Goal: Obtain resource: Obtain resource

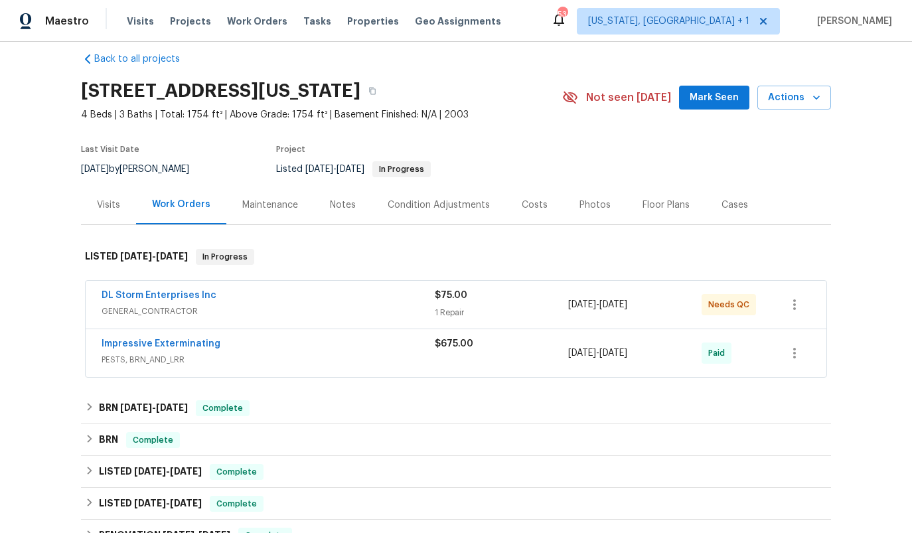
scroll to position [19, 0]
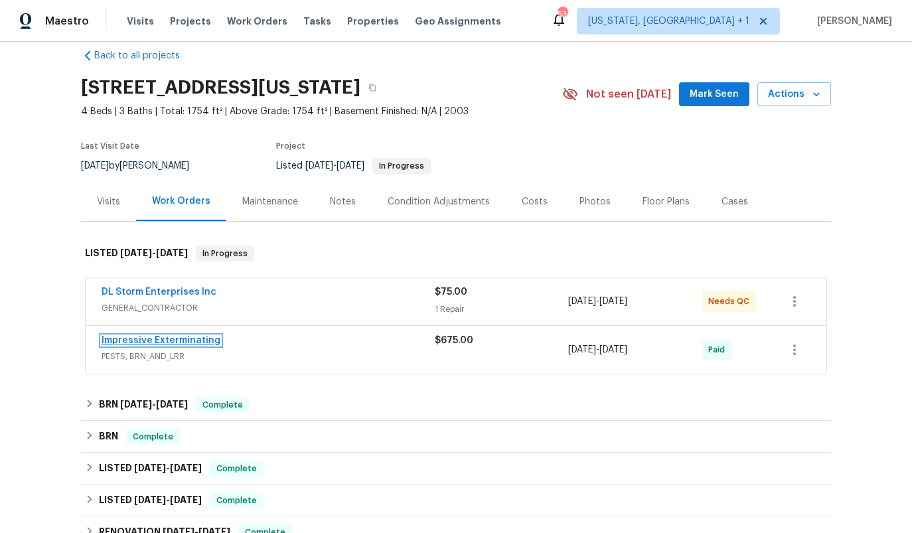
click at [198, 339] on link "Impressive Exterminating" at bounding box center [161, 340] width 119 height 9
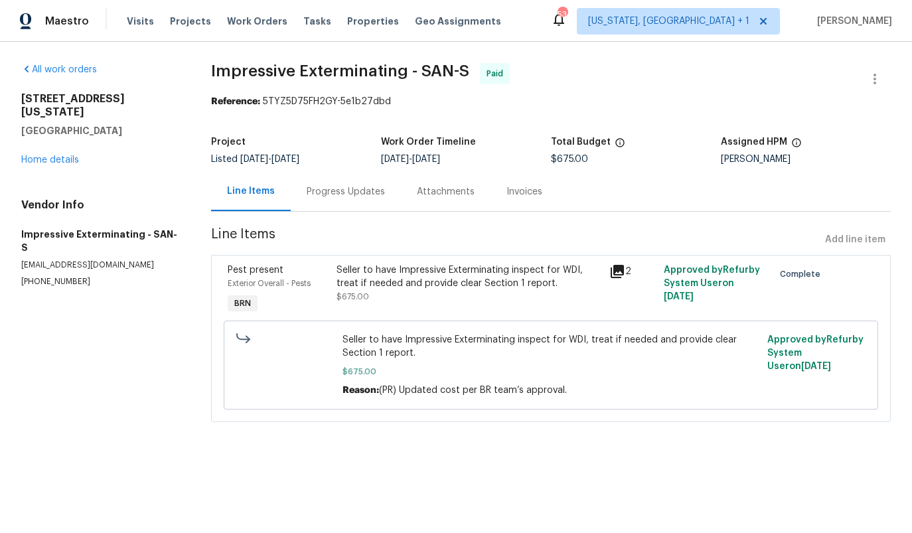
click at [510, 195] on div "Invoices" at bounding box center [525, 191] width 36 height 13
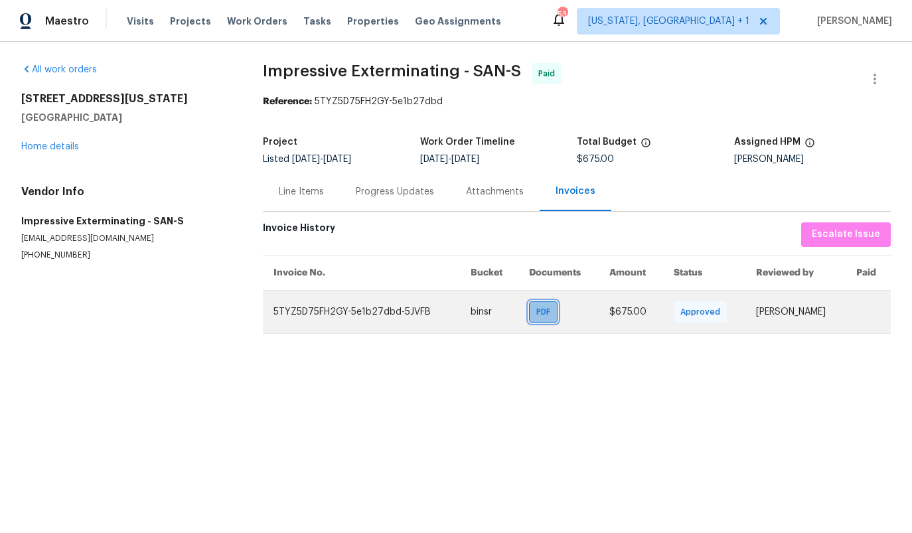
click at [529, 308] on div "PDF" at bounding box center [543, 311] width 29 height 21
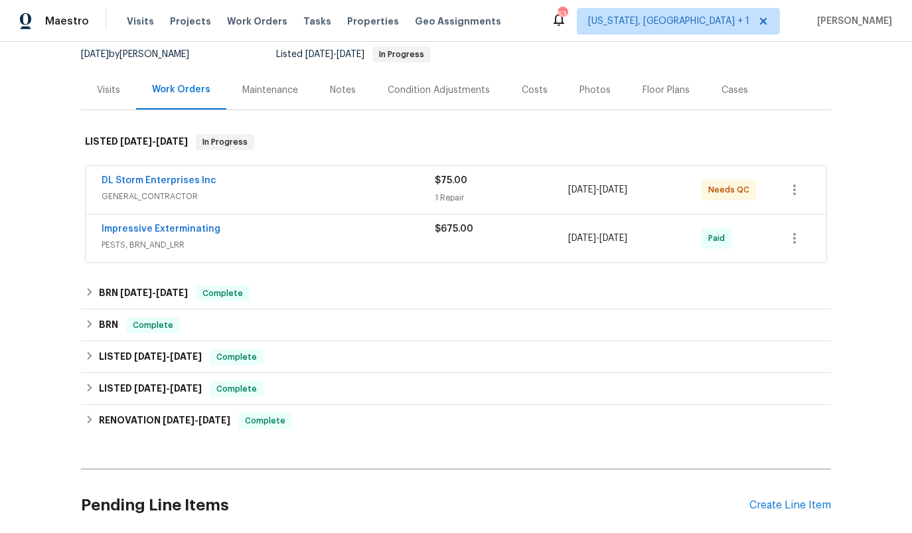
scroll to position [154, 0]
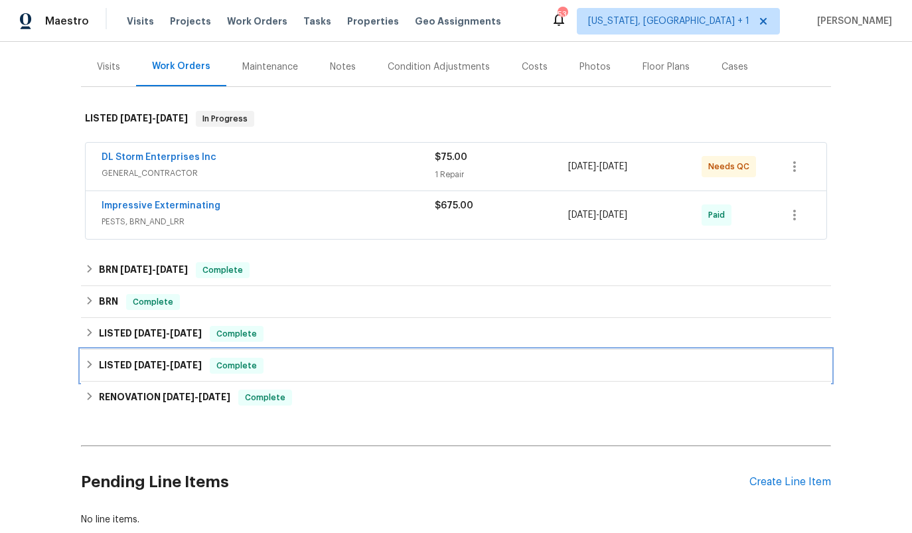
click at [109, 366] on h6 "LISTED 4/13/24 - 4/15/24" at bounding box center [150, 366] width 103 height 16
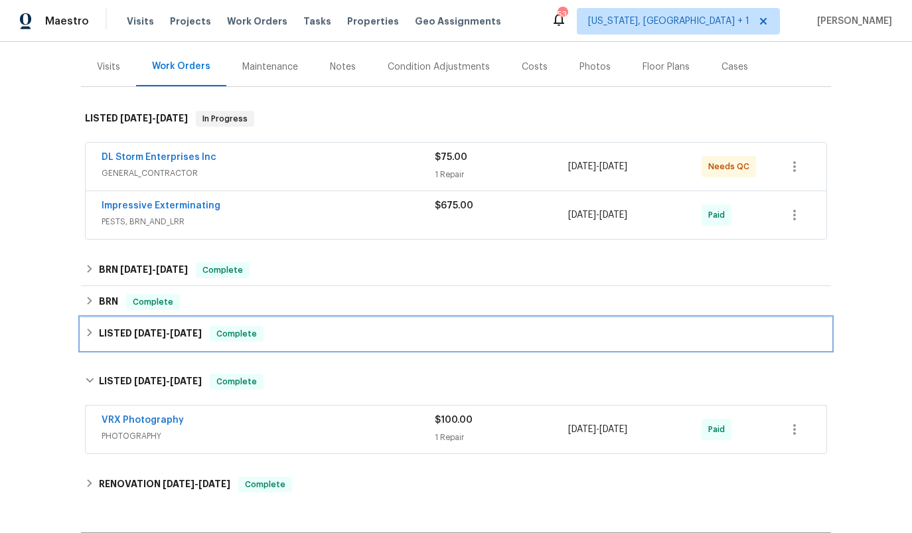
click at [119, 329] on h6 "LISTED 10/27/24 - 11/19/24" at bounding box center [150, 334] width 103 height 16
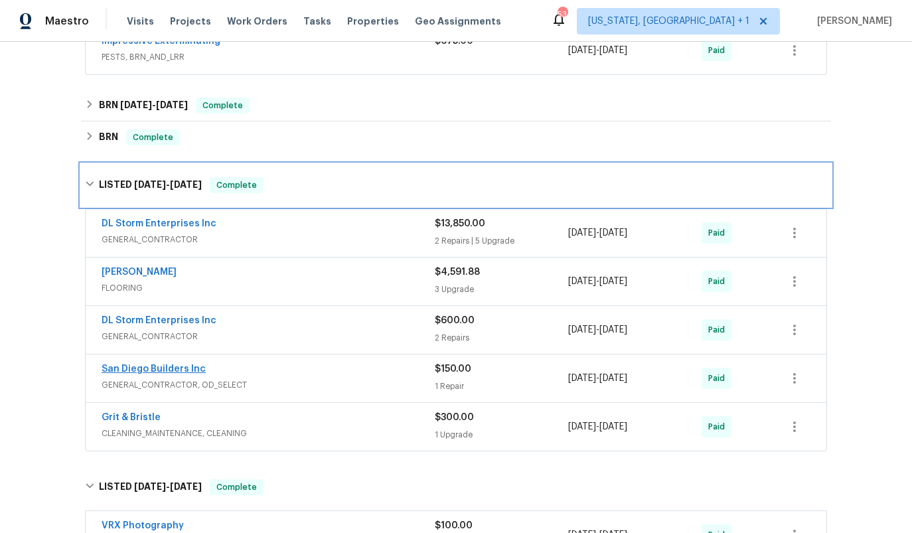
scroll to position [302, 0]
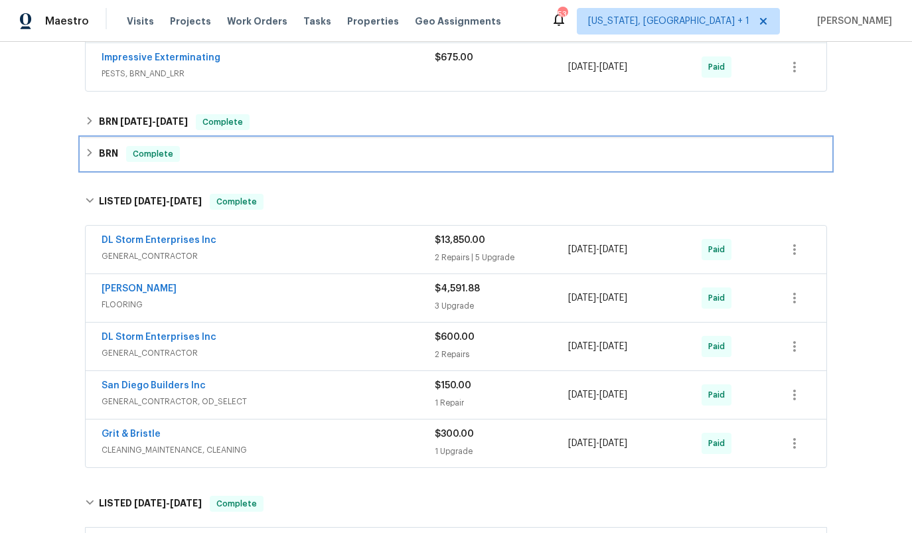
click at [117, 155] on h6 "BRN" at bounding box center [108, 154] width 19 height 16
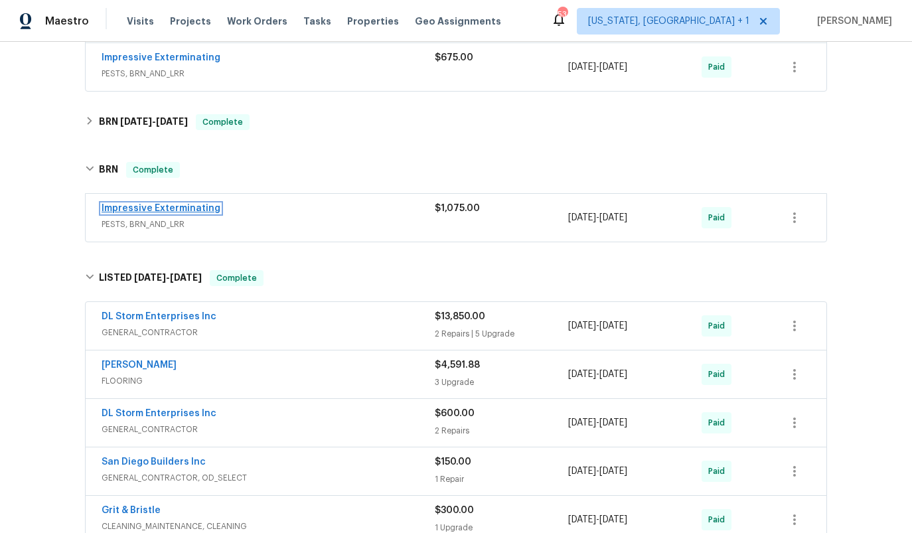
click at [188, 207] on link "Impressive Exterminating" at bounding box center [161, 208] width 119 height 9
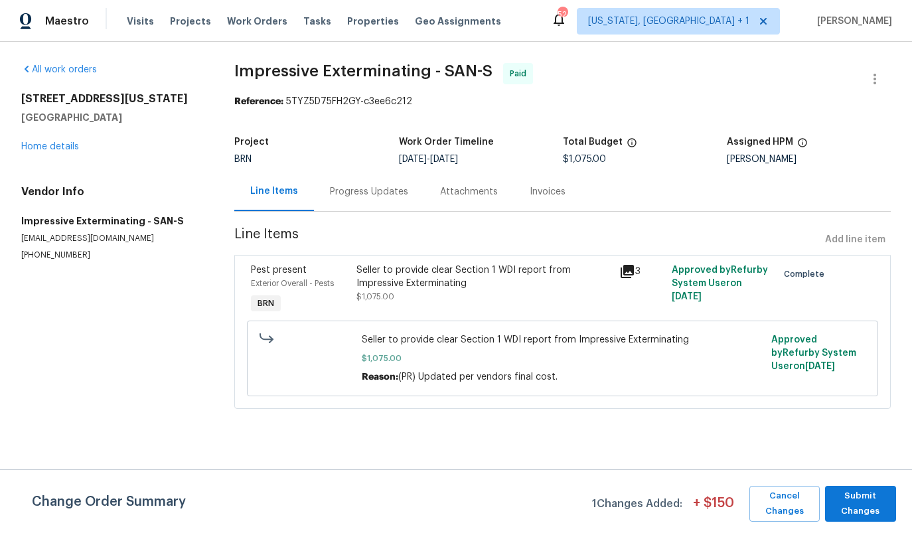
click at [626, 275] on icon at bounding box center [627, 271] width 13 height 13
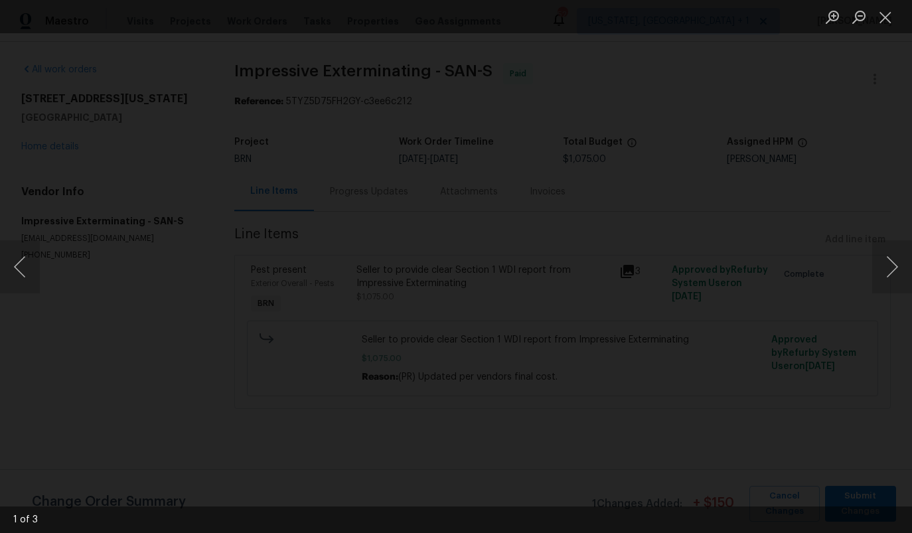
click at [578, 309] on img "Lightbox" at bounding box center [439, 504] width 667 height 390
click at [622, 220] on img "Lightbox" at bounding box center [460, 339] width 667 height 390
click at [613, 159] on img "Lightbox" at bounding box center [474, 250] width 667 height 390
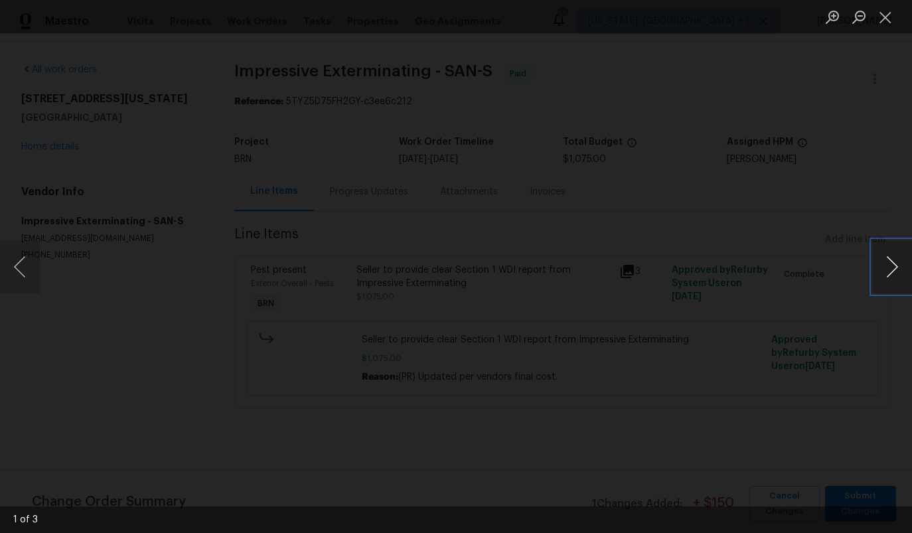
click at [888, 267] on button "Next image" at bounding box center [892, 266] width 40 height 53
click at [26, 262] on button "Previous image" at bounding box center [20, 266] width 40 height 53
click at [25, 262] on button "Previous image" at bounding box center [20, 266] width 40 height 53
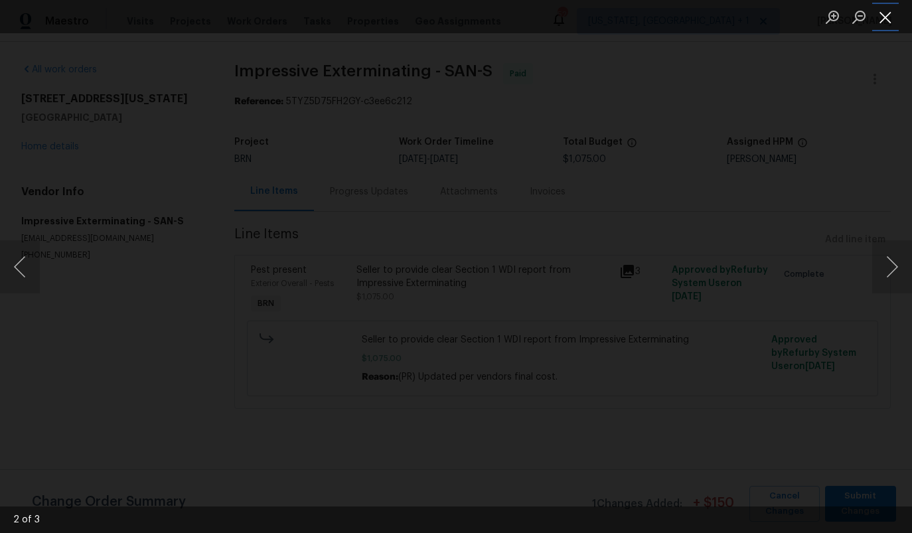
click at [884, 14] on button "Close lightbox" at bounding box center [885, 16] width 27 height 23
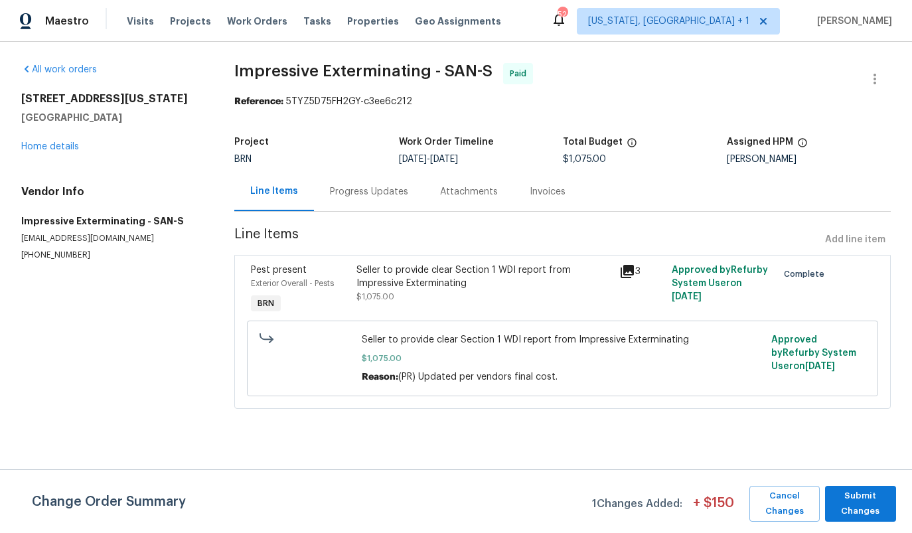
click at [560, 196] on div "Invoices" at bounding box center [548, 191] width 68 height 39
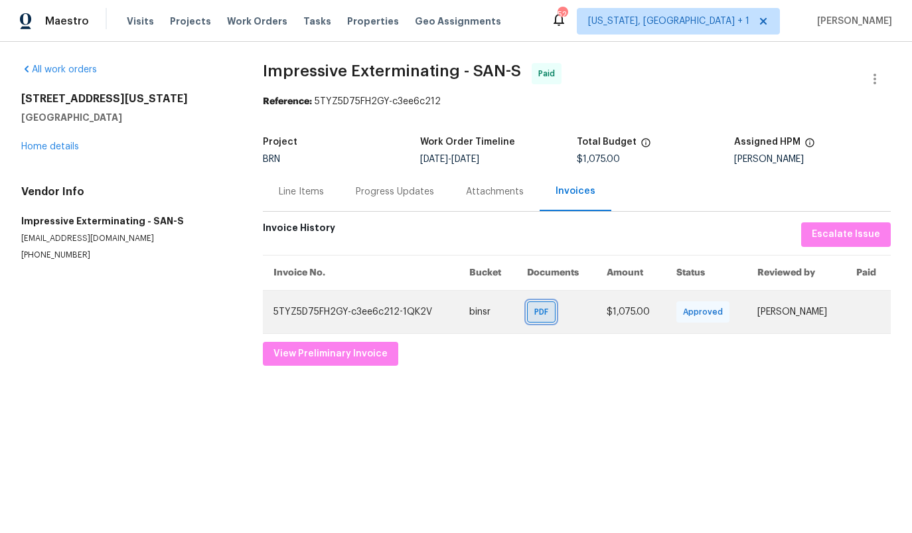
click at [544, 313] on span "PDF" at bounding box center [543, 311] width 19 height 13
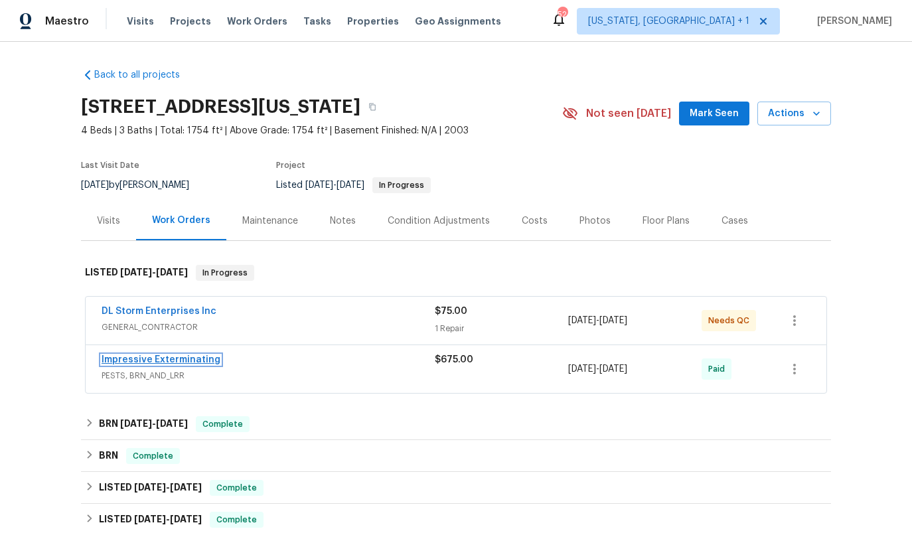
click at [181, 361] on link "Impressive Exterminating" at bounding box center [161, 359] width 119 height 9
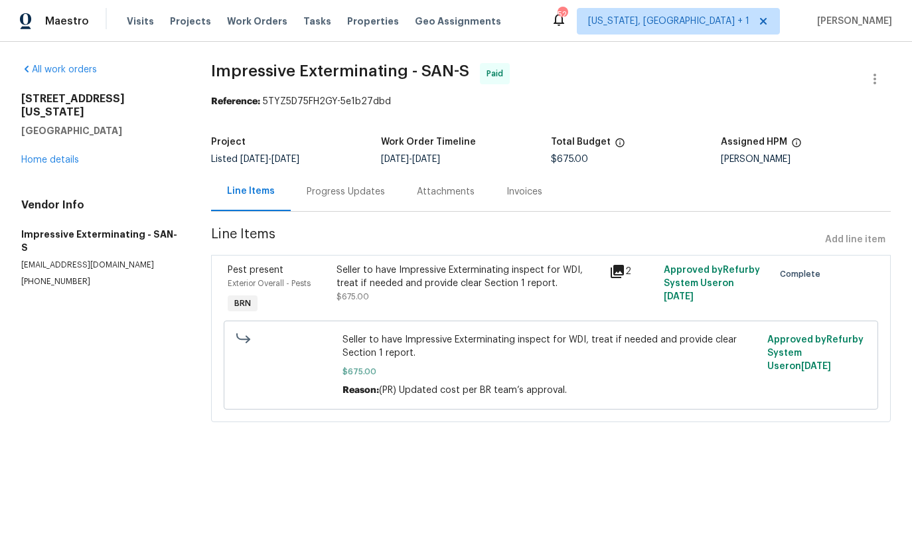
click at [615, 272] on icon at bounding box center [617, 271] width 13 height 13
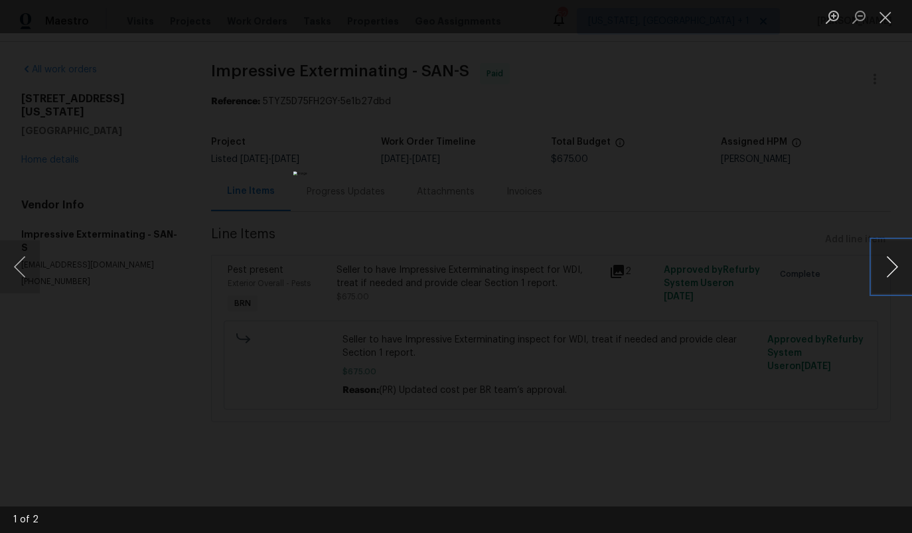
click at [895, 268] on button "Next image" at bounding box center [892, 266] width 40 height 53
click at [21, 265] on button "Previous image" at bounding box center [20, 266] width 40 height 53
click at [474, 391] on img "Lightbox" at bounding box center [510, 530] width 682 height 398
click at [883, 17] on button "Close lightbox" at bounding box center [885, 16] width 27 height 23
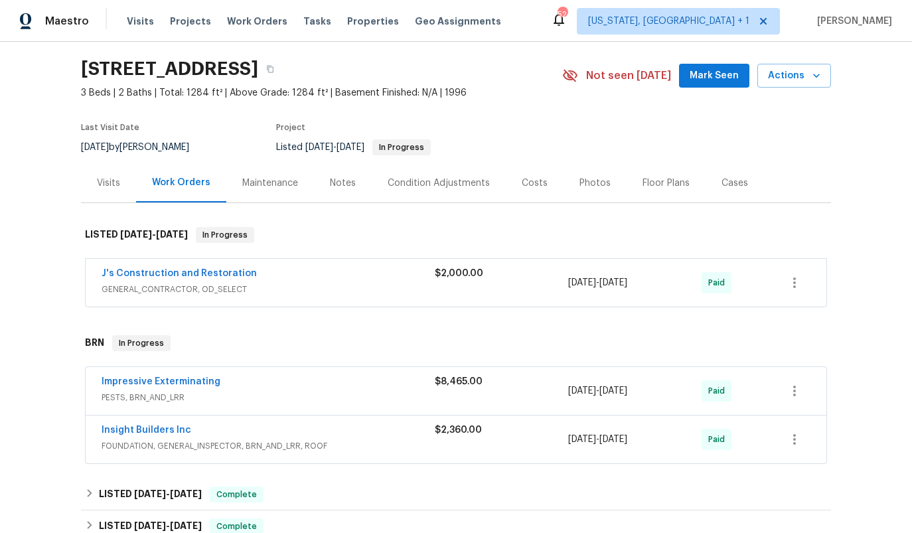
scroll to position [41, 0]
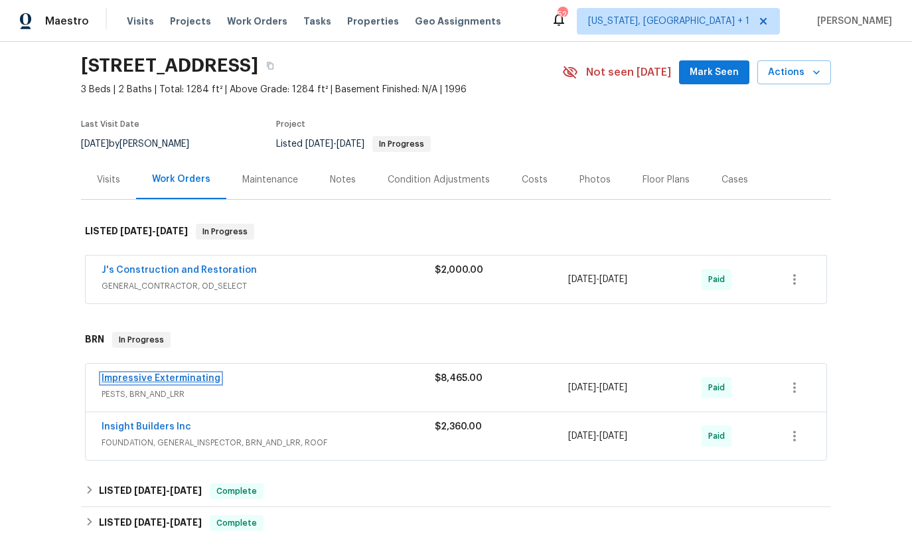
click at [187, 377] on link "Impressive Exterminating" at bounding box center [161, 378] width 119 height 9
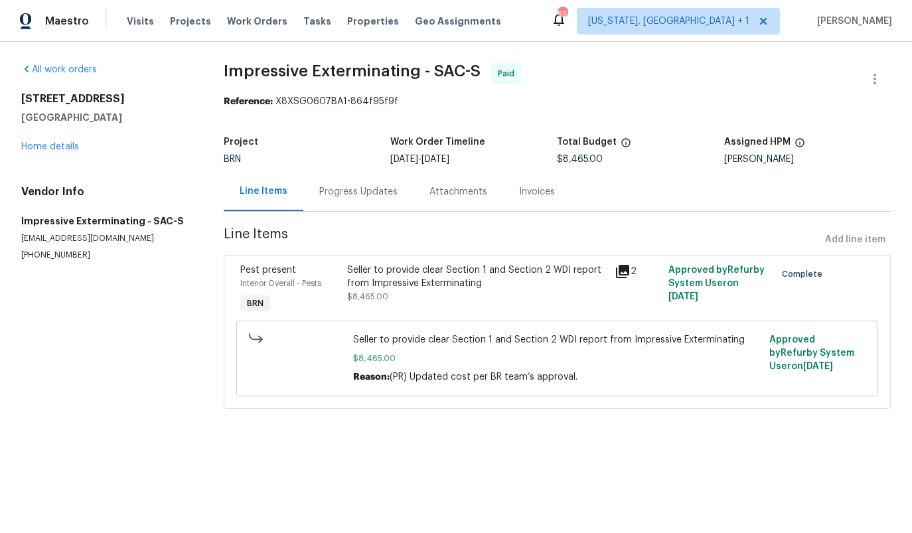
click at [629, 275] on div "2" at bounding box center [638, 272] width 46 height 16
click at [625, 275] on icon at bounding box center [622, 271] width 13 height 13
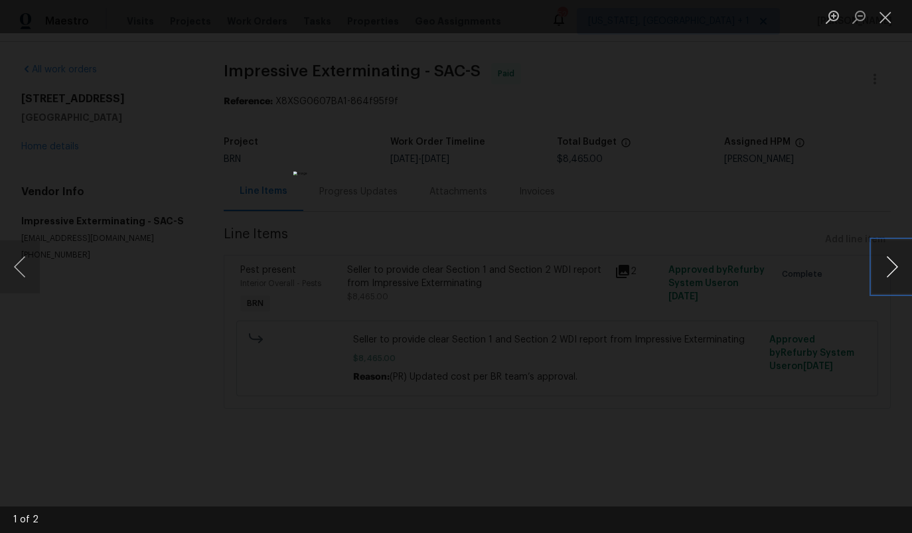
click at [902, 267] on button "Next image" at bounding box center [892, 266] width 40 height 53
drag, startPoint x: 885, startPoint y: 19, endPoint x: 866, endPoint y: 54, distance: 40.4
click at [885, 19] on button "Close lightbox" at bounding box center [885, 16] width 27 height 23
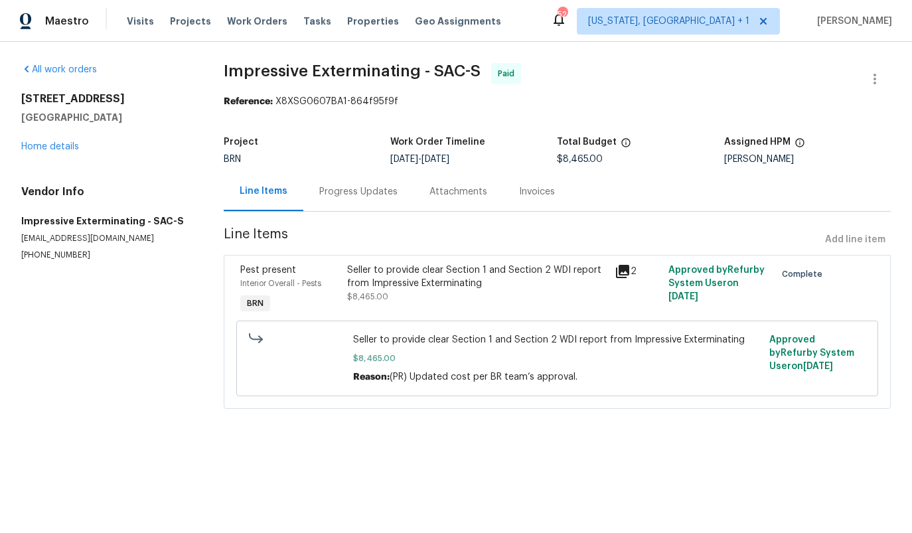
click at [621, 268] on icon at bounding box center [622, 271] width 13 height 13
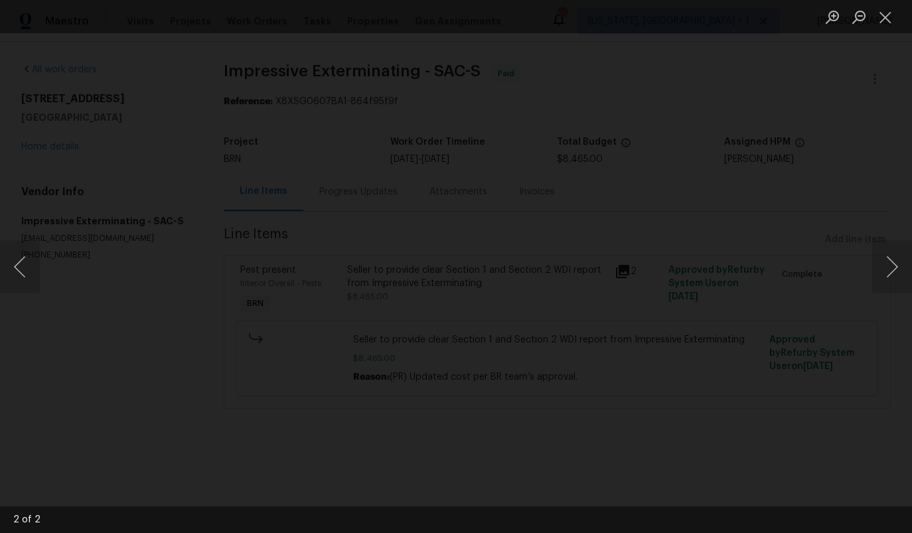
click at [456, 365] on img "Lightbox" at bounding box center [422, 475] width 984 height 576
click at [473, 225] on img "Lightbox" at bounding box center [461, 513] width 984 height 576
click at [469, 119] on img "Lightbox" at bounding box center [463, 347] width 984 height 576
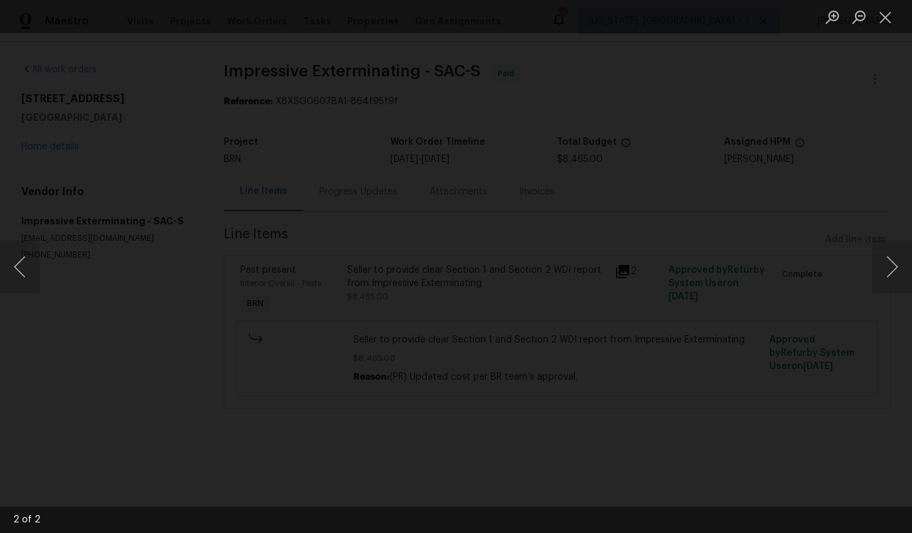
click at [475, 130] on img "Lightbox" at bounding box center [469, 166] width 984 height 576
click at [897, 270] on button "Next image" at bounding box center [892, 266] width 40 height 53
click at [471, 397] on img "Lightbox" at bounding box center [430, 353] width 1167 height 682
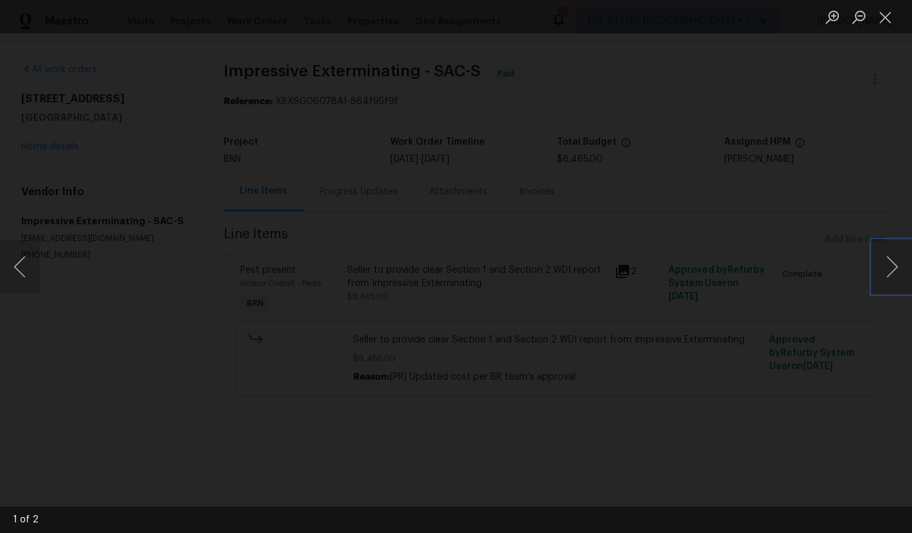
click at [445, 197] on img "Lightbox" at bounding box center [460, 410] width 1167 height 682
click at [527, 309] on img "Lightbox" at bounding box center [458, 345] width 1167 height 682
click at [495, 278] on img "Lightbox" at bounding box center [455, 266] width 325 height 190
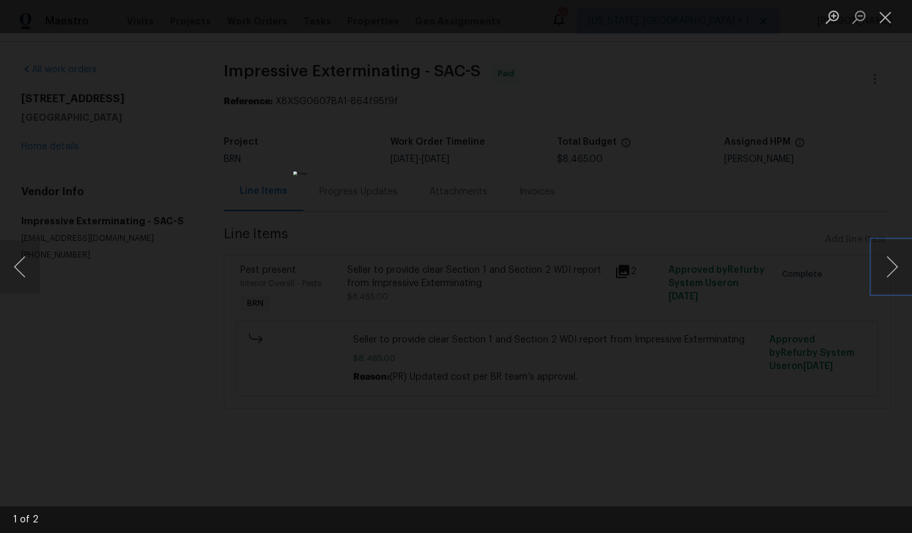
click at [500, 195] on img "Lightbox" at bounding box center [455, 266] width 325 height 190
click at [29, 268] on button "Previous image" at bounding box center [20, 266] width 40 height 53
click at [886, 271] on button "Next image" at bounding box center [892, 266] width 40 height 53
click at [886, 270] on button "Next image" at bounding box center [892, 266] width 40 height 53
click at [884, 270] on button "Next image" at bounding box center [892, 266] width 40 height 53
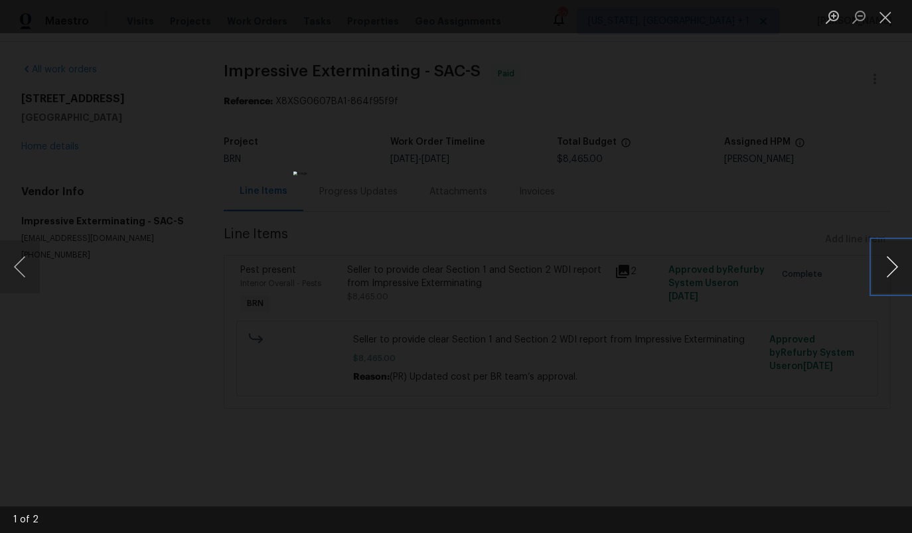
click at [884, 270] on button "Next image" at bounding box center [892, 266] width 40 height 53
click at [881, 266] on button "Next image" at bounding box center [892, 266] width 40 height 53
click at [883, 13] on button "Close lightbox" at bounding box center [885, 16] width 27 height 23
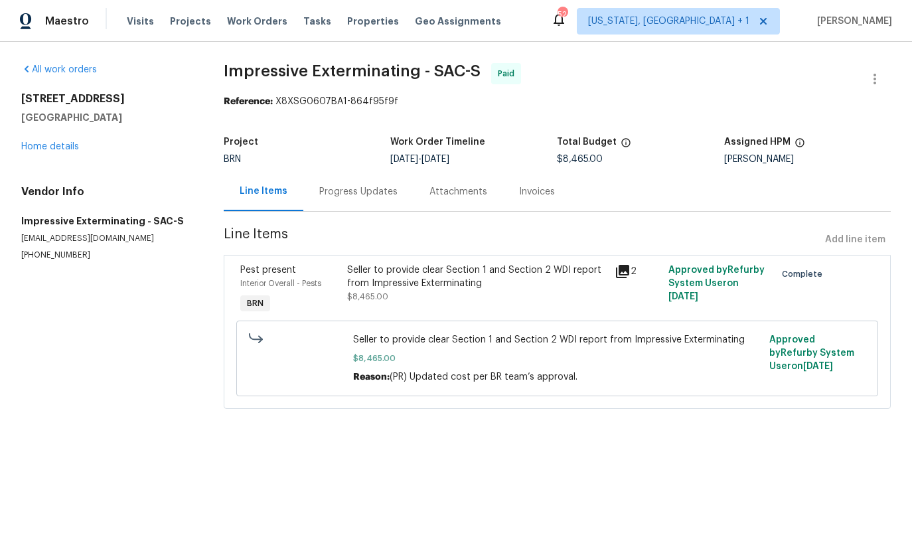
click at [542, 193] on div "Invoices" at bounding box center [537, 191] width 36 height 13
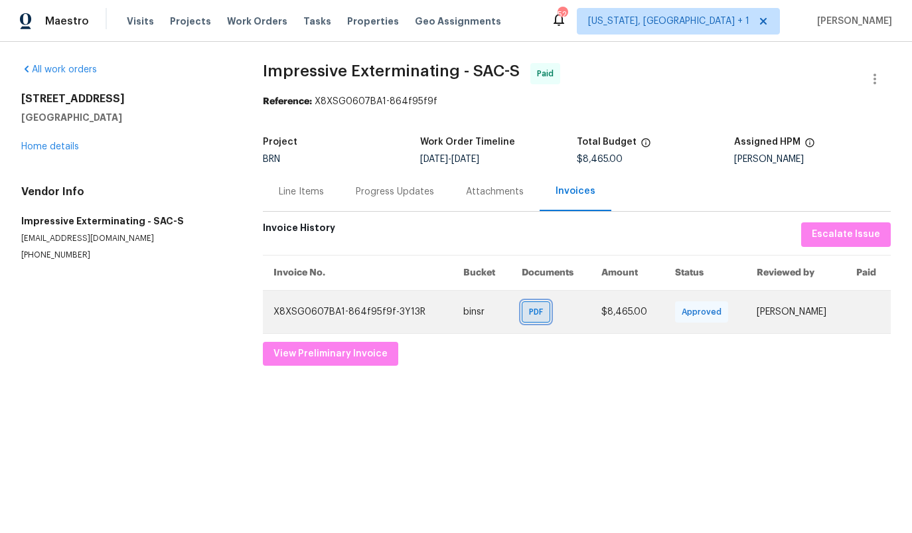
click at [532, 314] on span "PDF" at bounding box center [538, 311] width 19 height 13
